Goal: Task Accomplishment & Management: Manage account settings

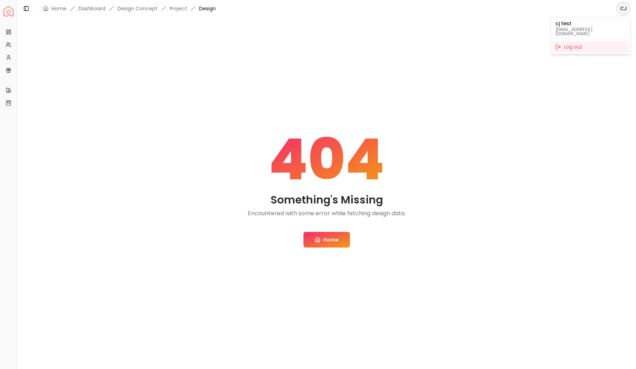
click at [620, 8] on html "Spacejoy Dashboard Overview Projects My Referrals My Profile Gift Card Balance …" at bounding box center [318, 184] width 636 height 369
click at [571, 46] on div "Log out" at bounding box center [591, 46] width 76 height 11
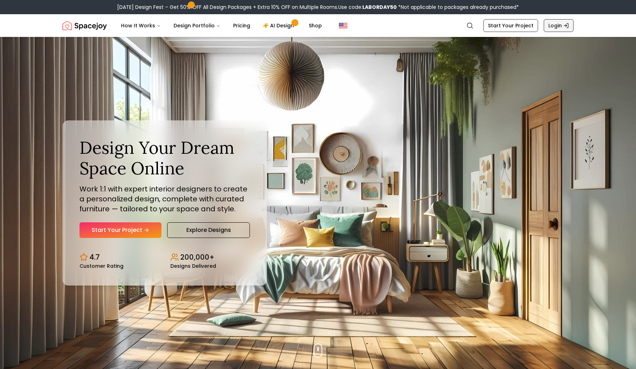
click at [565, 24] on icon "Global" at bounding box center [566, 26] width 6 height 6
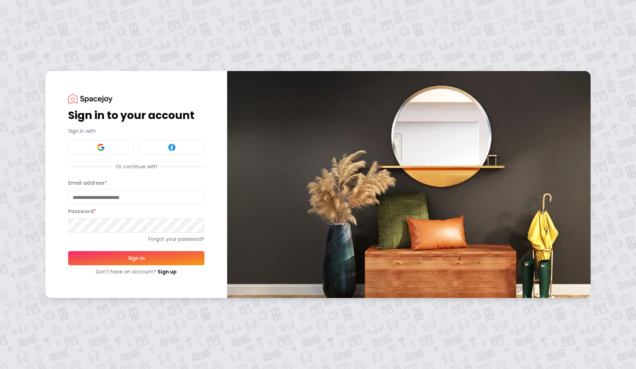
click at [103, 198] on input "Email address *" at bounding box center [136, 197] width 136 height 14
type input "**********"
click at [126, 258] on button "Sign In" at bounding box center [136, 258] width 136 height 14
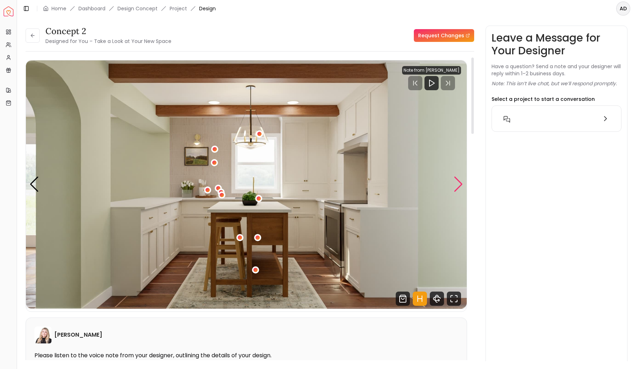
click at [458, 184] on div "Next slide" at bounding box center [459, 184] width 10 height 16
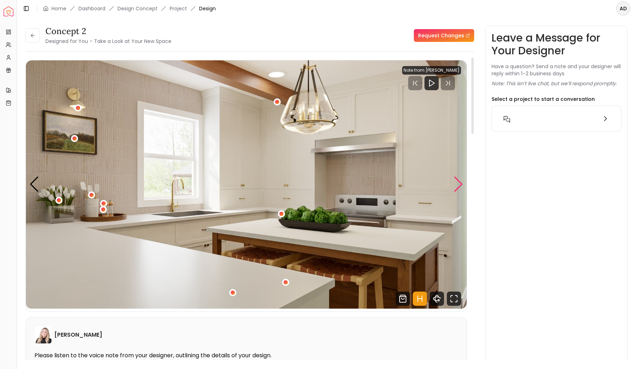
click at [458, 184] on div "Next slide" at bounding box center [459, 184] width 10 height 16
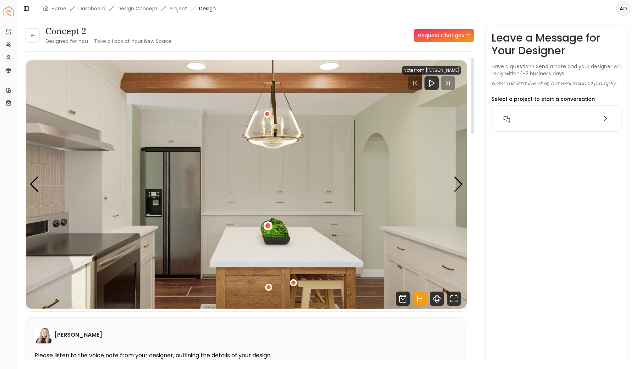
click at [270, 227] on div "3 / 5" at bounding box center [268, 225] width 9 height 9
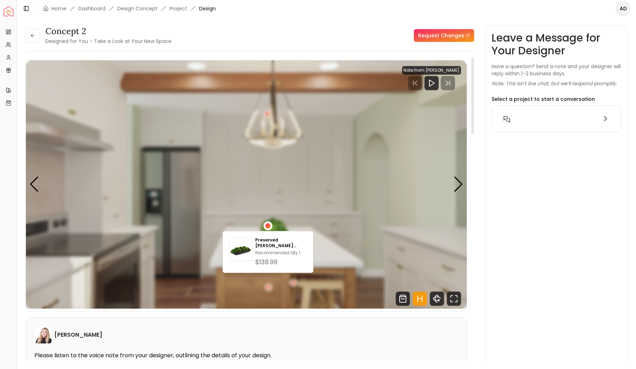
click at [270, 227] on div "3 / 5" at bounding box center [268, 225] width 9 height 9
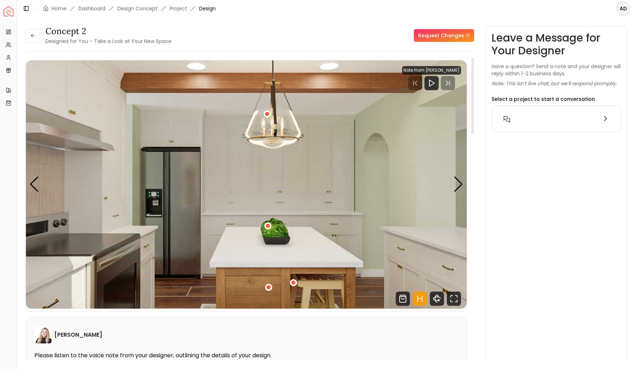
click at [453, 188] on img "3 / 5" at bounding box center [246, 184] width 441 height 248
click at [456, 187] on div "Next slide" at bounding box center [459, 184] width 10 height 16
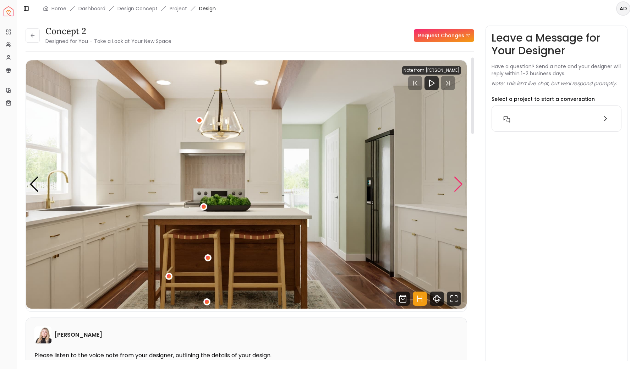
click at [456, 187] on div "Next slide" at bounding box center [459, 184] width 10 height 16
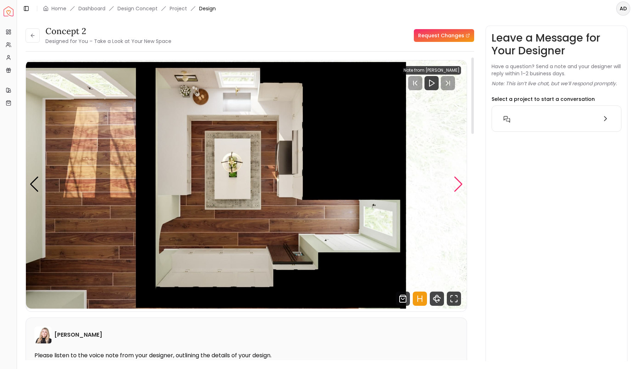
click at [456, 187] on div "Next slide" at bounding box center [459, 184] width 10 height 16
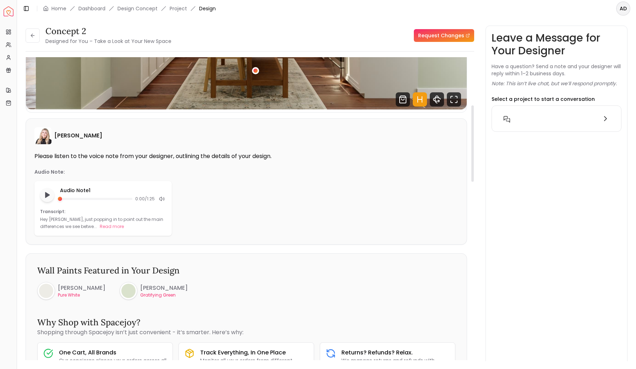
scroll to position [213, 0]
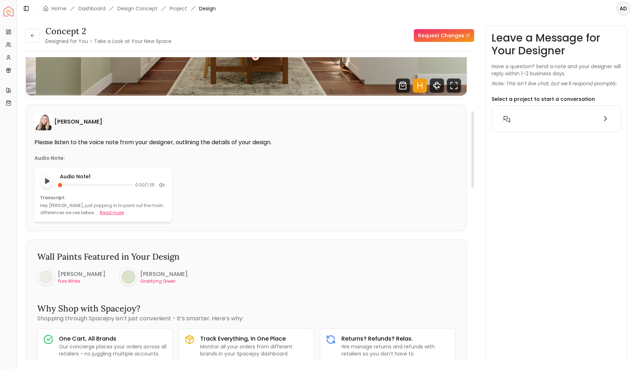
click at [111, 214] on button "Read more" at bounding box center [112, 212] width 24 height 7
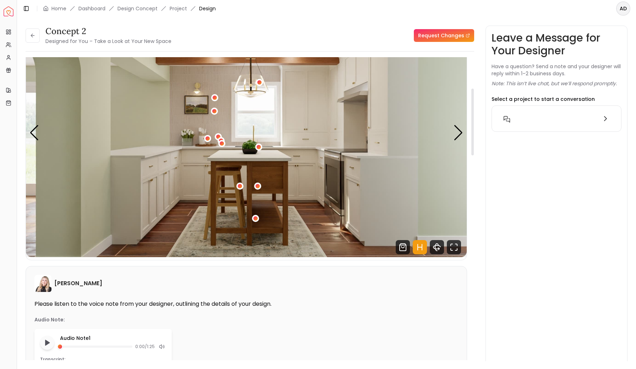
scroll to position [0, 0]
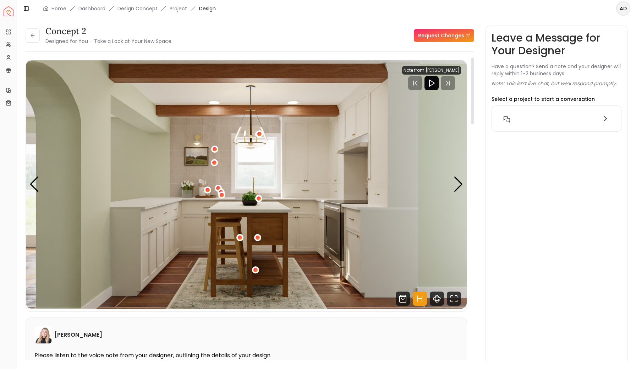
click at [433, 82] on polygon "Play" at bounding box center [431, 83] width 5 height 6
click at [437, 82] on rect "Pause" at bounding box center [435, 83] width 1 height 6
click at [7, 11] on img "Spacejoy" at bounding box center [9, 11] width 10 height 10
